Goal: Transaction & Acquisition: Purchase product/service

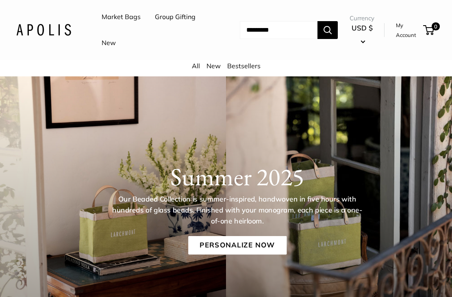
click at [121, 15] on link "Market Bags" at bounding box center [121, 17] width 39 height 12
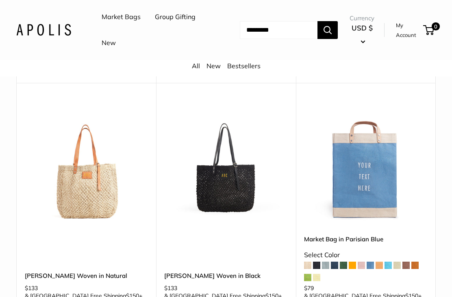
scroll to position [3955, 0]
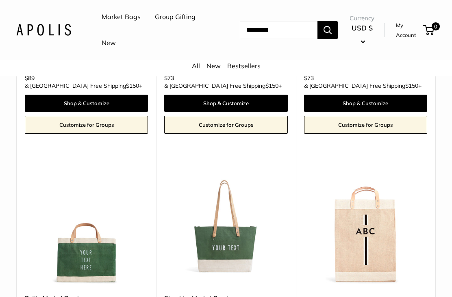
scroll to position [2028, 0]
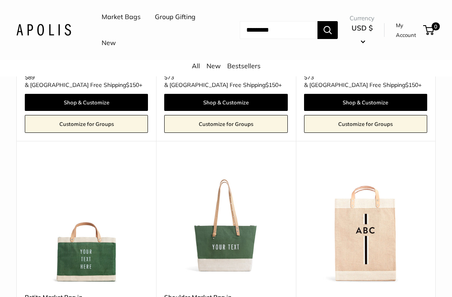
click at [247, 169] on img at bounding box center [225, 223] width 123 height 123
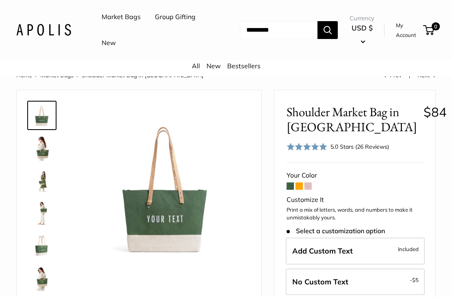
scroll to position [7, 0]
click at [41, 151] on img at bounding box center [42, 148] width 26 height 26
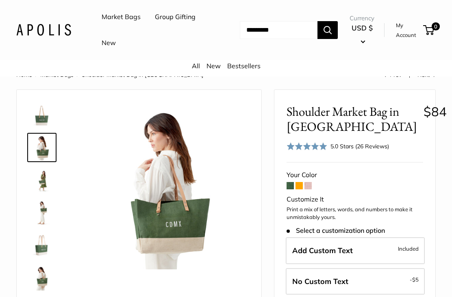
click at [34, 149] on img at bounding box center [42, 148] width 26 height 26
click at [36, 179] on img at bounding box center [42, 180] width 26 height 26
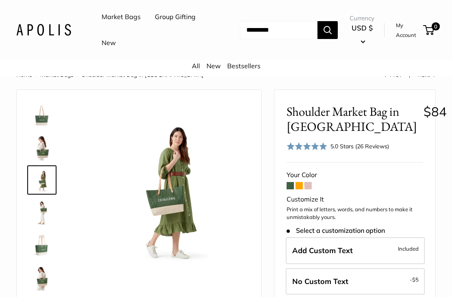
click at [35, 216] on img at bounding box center [42, 213] width 26 height 26
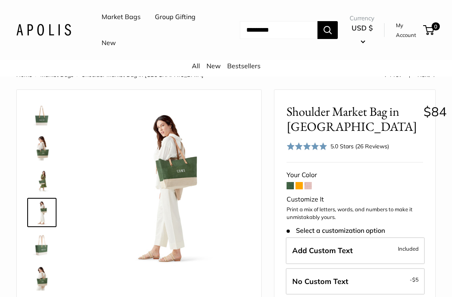
click at [34, 245] on img at bounding box center [42, 245] width 26 height 26
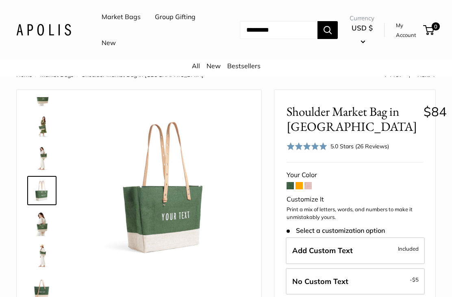
click at [34, 267] on img at bounding box center [42, 256] width 26 height 26
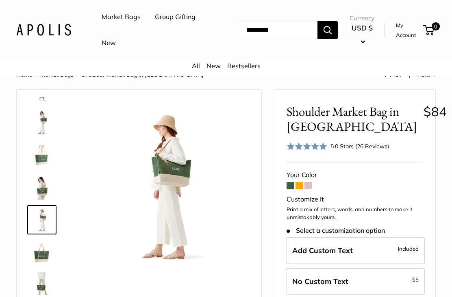
click at [33, 281] on img at bounding box center [42, 285] width 26 height 26
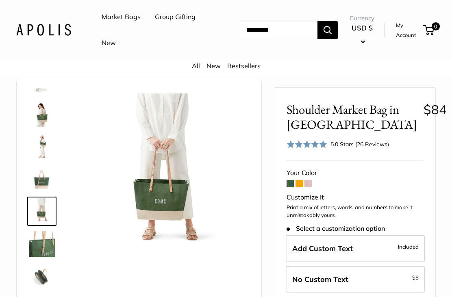
scroll to position [16, 0]
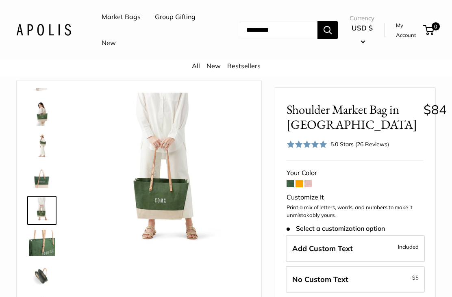
click at [31, 111] on img at bounding box center [42, 113] width 26 height 26
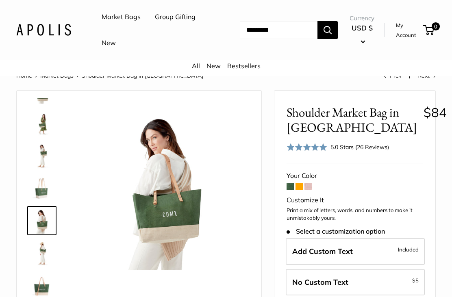
scroll to position [5, 0]
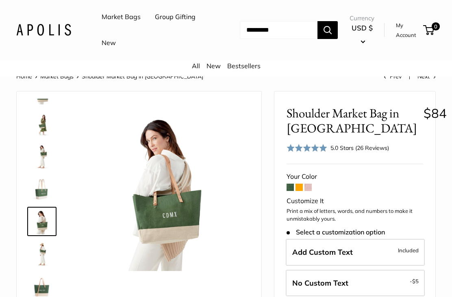
click at [36, 156] on img at bounding box center [42, 157] width 26 height 26
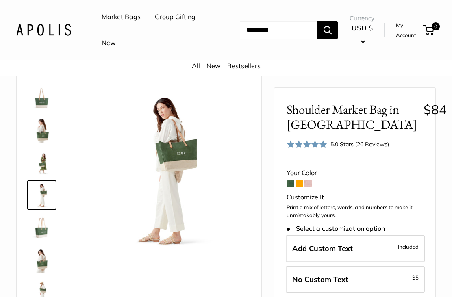
scroll to position [0, 0]
click at [40, 233] on img at bounding box center [42, 228] width 26 height 26
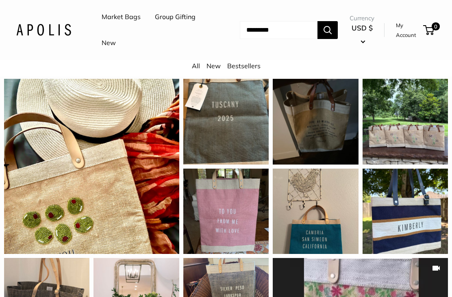
scroll to position [734, 0]
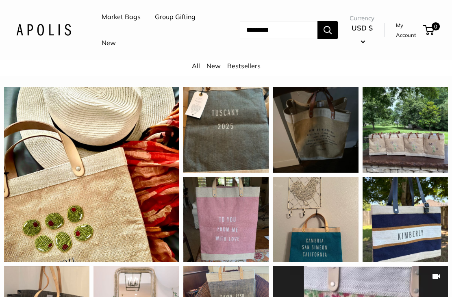
click at [265, 27] on input "Search..." at bounding box center [279, 30] width 78 height 18
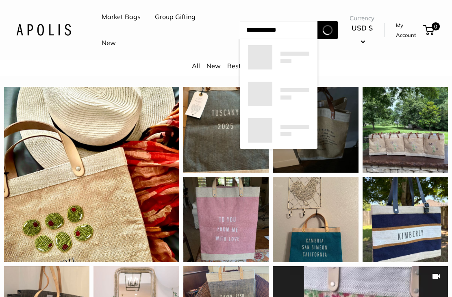
type input "**********"
click at [332, 30] on button "Search" at bounding box center [328, 30] width 20 height 18
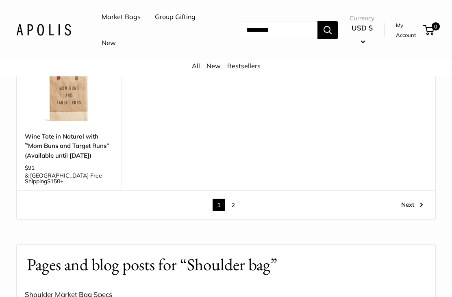
scroll to position [1110, 0]
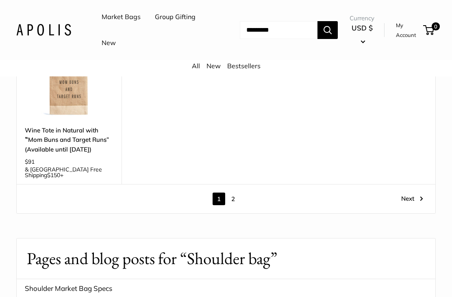
click at [229, 193] on link "2" at bounding box center [233, 199] width 13 height 13
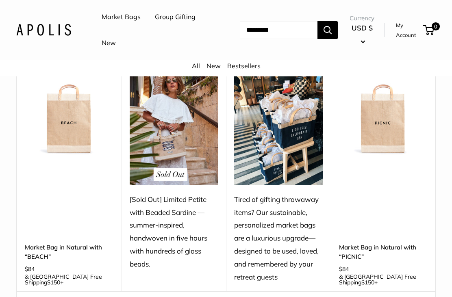
scroll to position [676, 0]
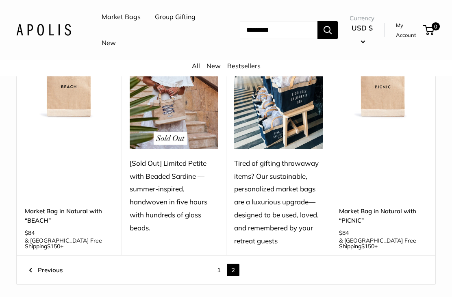
click at [216, 264] on link "1" at bounding box center [219, 270] width 13 height 13
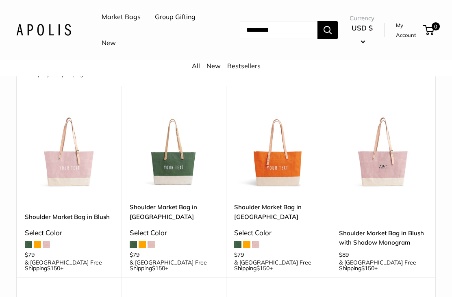
scroll to position [63, 0]
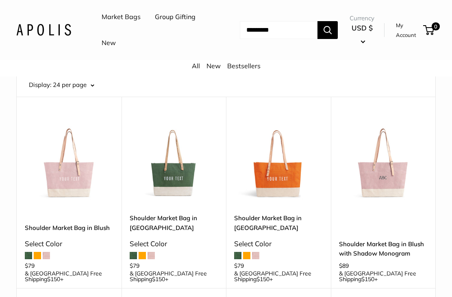
click at [407, 245] on link "Shoulder Market Bag in Blush with Shadow Monogram" at bounding box center [383, 249] width 89 height 19
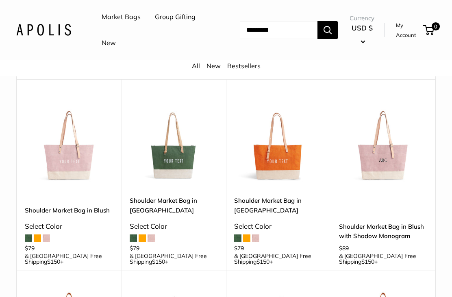
scroll to position [79, 0]
click at [262, 181] on img at bounding box center [278, 145] width 89 height 89
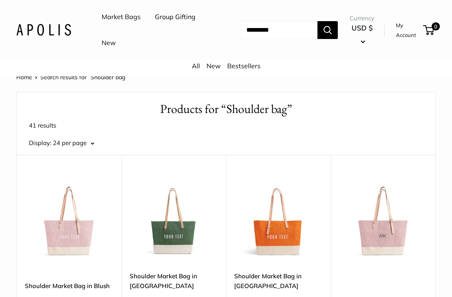
scroll to position [0, 0]
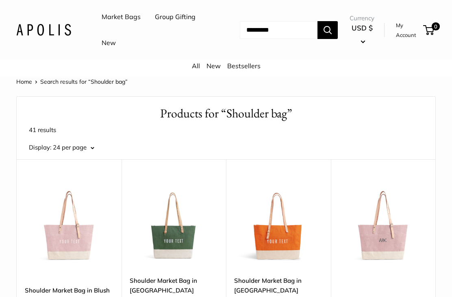
click at [240, 69] on link "Bestsellers" at bounding box center [243, 66] width 33 height 8
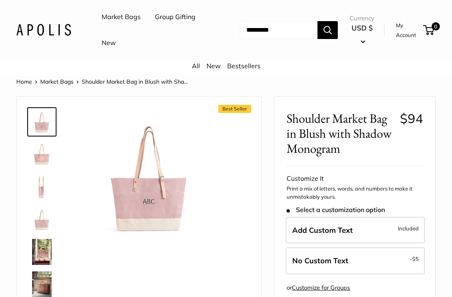
click at [32, 154] on img at bounding box center [42, 155] width 26 height 26
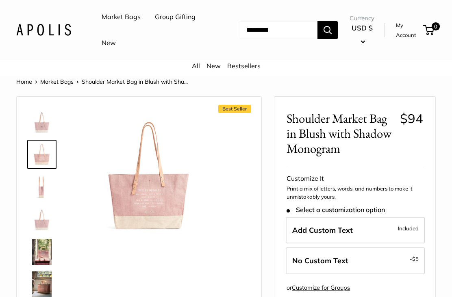
click at [39, 185] on img at bounding box center [42, 187] width 26 height 26
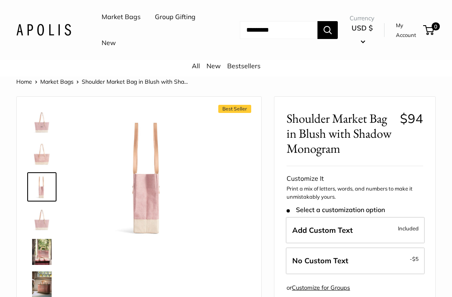
click at [37, 221] on img at bounding box center [42, 220] width 26 height 26
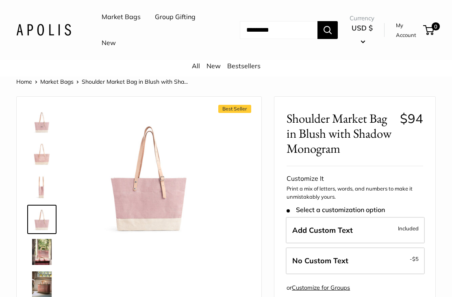
click at [34, 256] on img at bounding box center [42, 252] width 26 height 26
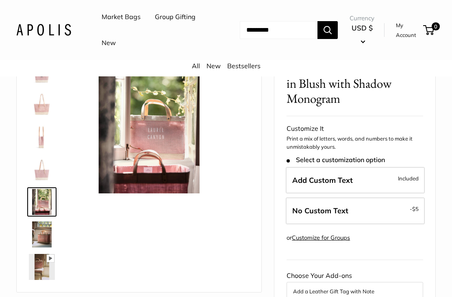
scroll to position [50, 0]
click at [33, 233] on img at bounding box center [42, 234] width 26 height 26
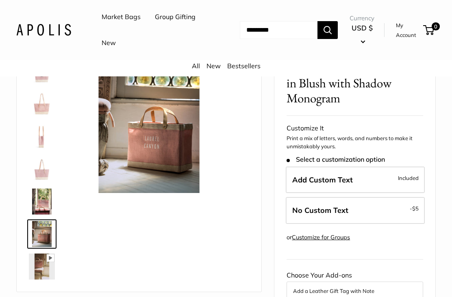
click at [36, 273] on img at bounding box center [42, 267] width 26 height 26
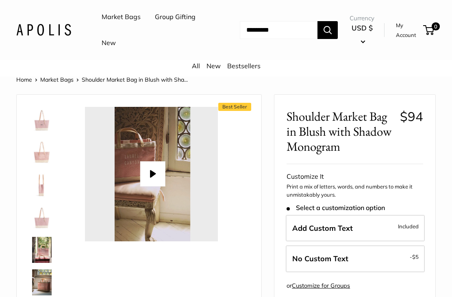
scroll to position [0, 0]
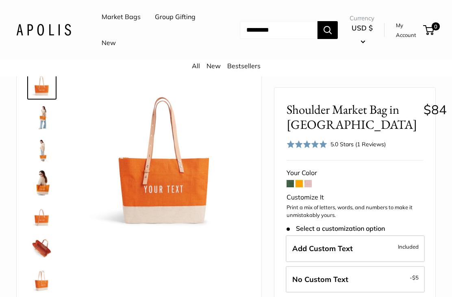
scroll to position [43, 0]
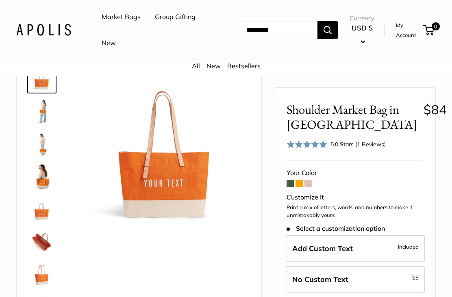
click at [37, 220] on img at bounding box center [42, 209] width 26 height 26
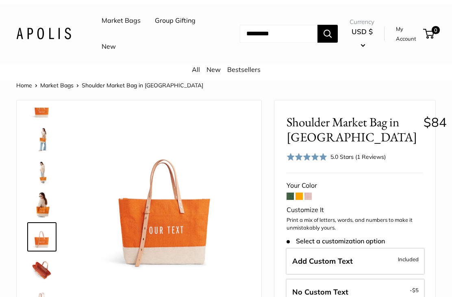
scroll to position [25, 0]
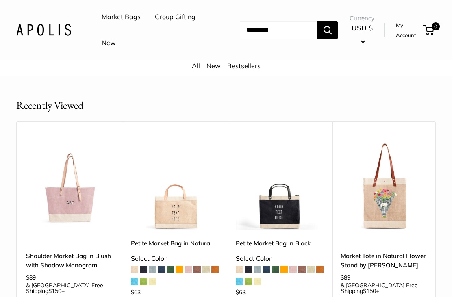
scroll to position [372, 0]
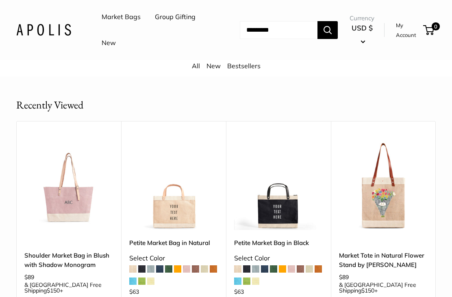
click at [293, 219] on img at bounding box center [278, 186] width 89 height 89
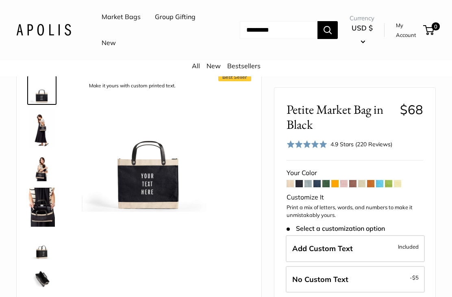
scroll to position [29, 0]
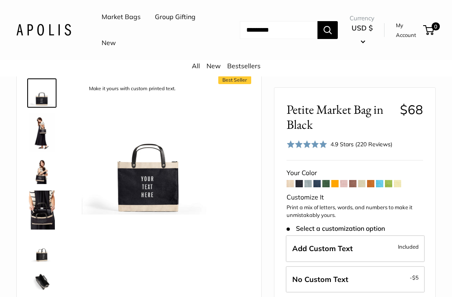
click at [39, 134] on img at bounding box center [42, 132] width 26 height 39
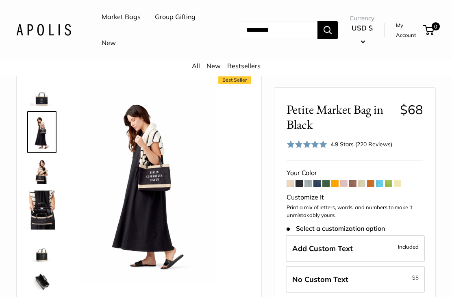
click at [40, 174] on img at bounding box center [42, 171] width 26 height 26
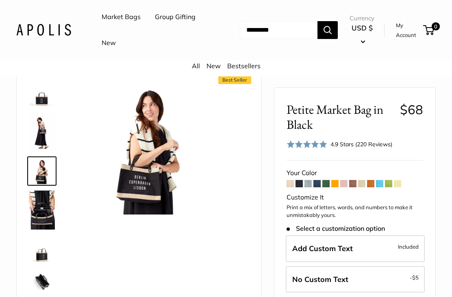
click at [31, 219] on img at bounding box center [42, 210] width 26 height 39
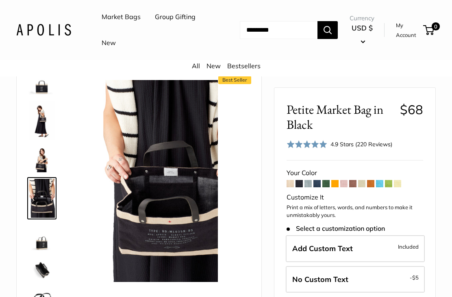
scroll to position [12, 0]
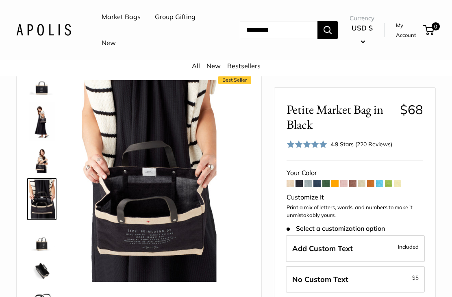
click at [38, 268] on img at bounding box center [42, 271] width 26 height 26
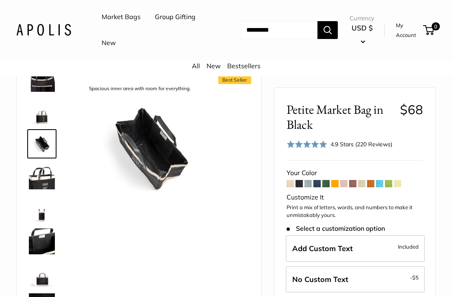
click at [31, 247] on img at bounding box center [42, 242] width 26 height 26
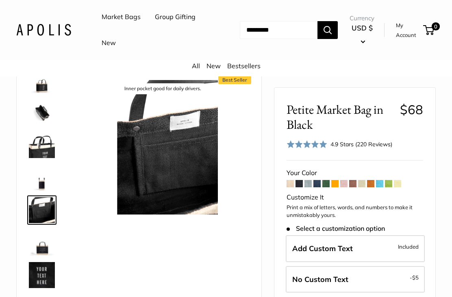
scroll to position [176, 0]
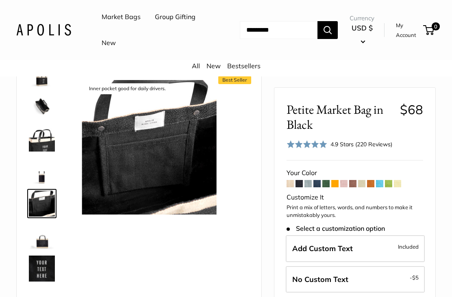
click at [38, 261] on img at bounding box center [42, 269] width 26 height 26
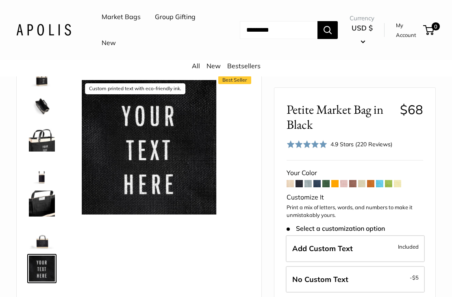
click at [35, 275] on img at bounding box center [42, 269] width 26 height 26
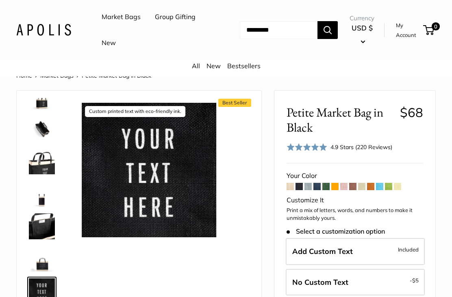
scroll to position [0, 0]
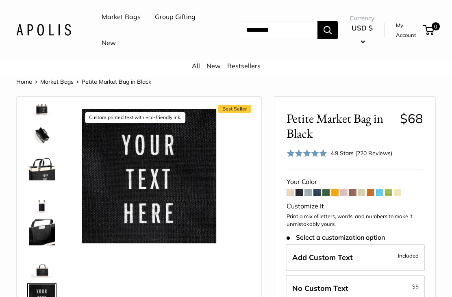
click at [37, 114] on img at bounding box center [42, 103] width 26 height 26
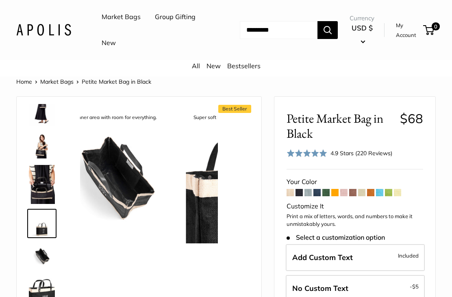
scroll to position [51, 0]
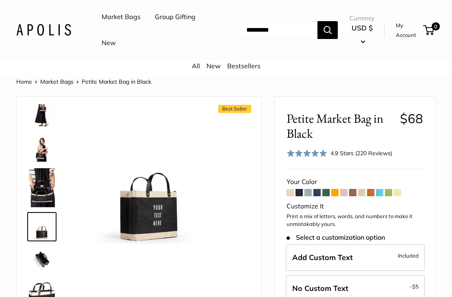
click at [34, 158] on img at bounding box center [42, 149] width 26 height 26
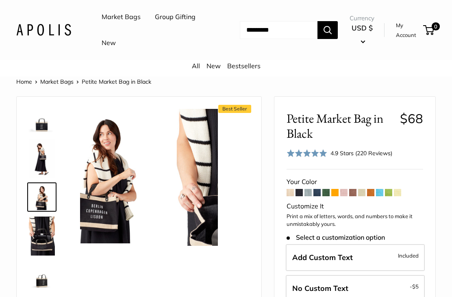
scroll to position [0, 0]
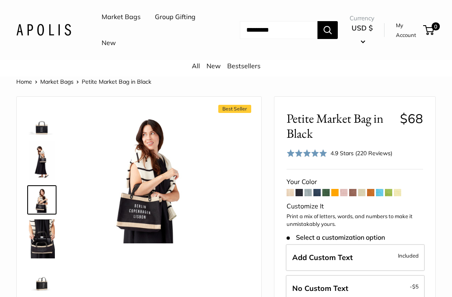
click at [33, 204] on img at bounding box center [42, 200] width 26 height 26
click at [35, 245] on img at bounding box center [42, 239] width 26 height 39
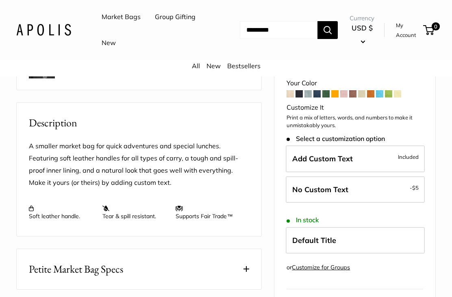
scroll to position [267, 0]
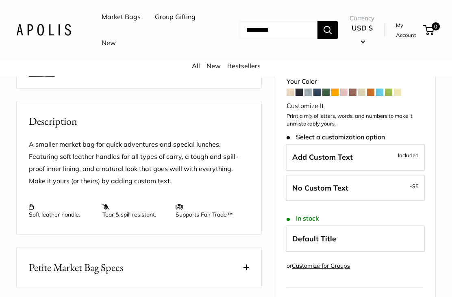
click at [398, 226] on label "Default Title" at bounding box center [355, 239] width 139 height 27
click at [390, 226] on label "Default Title" at bounding box center [355, 239] width 139 height 27
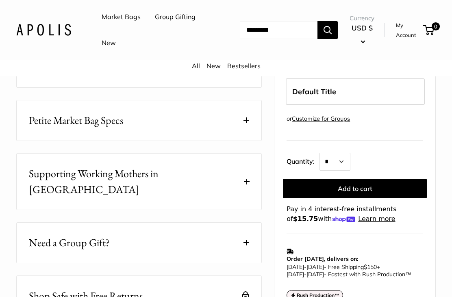
scroll to position [415, 0]
